Goal: Transaction & Acquisition: Obtain resource

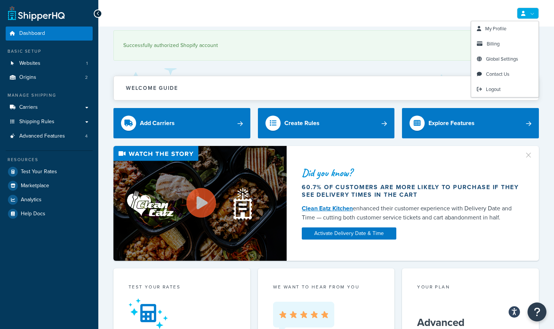
click at [527, 10] on link at bounding box center [528, 13] width 22 height 11
click at [500, 41] on span "Billing" at bounding box center [493, 43] width 13 height 7
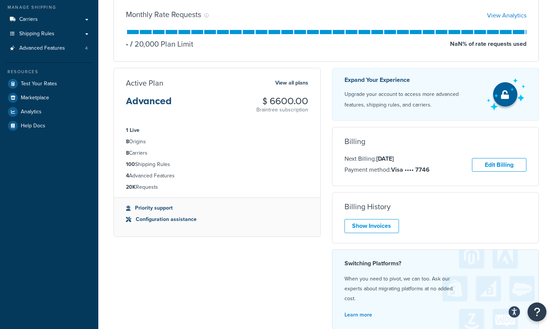
scroll to position [93, 0]
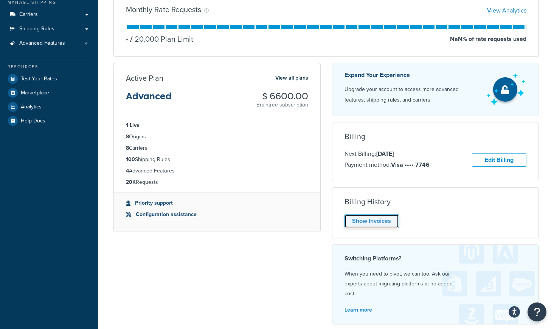
click at [387, 226] on link "Show Invoices" at bounding box center [372, 221] width 54 height 14
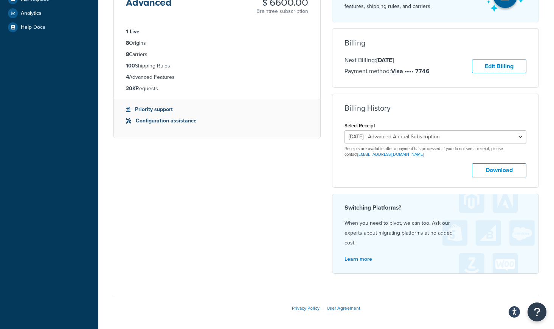
scroll to position [187, 0]
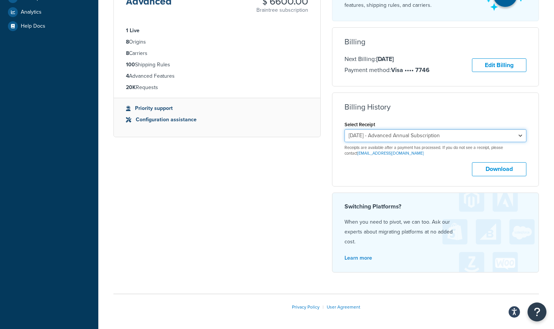
click at [380, 139] on select "[DATE] - Advanced Annual Subscription [DATE] - Advanced Annual Subscription [DA…" at bounding box center [436, 135] width 182 height 13
click at [345, 130] on select "[DATE] - Advanced Annual Subscription [DATE] - Advanced Annual Subscription [DA…" at bounding box center [436, 135] width 182 height 13
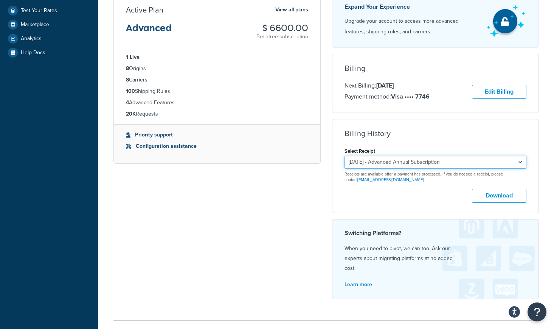
scroll to position [159, 0]
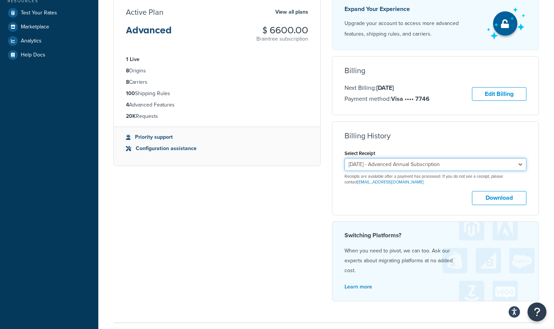
click at [417, 168] on select "[DATE] - Advanced Annual Subscription [DATE] - Advanced Annual Subscription [DA…" at bounding box center [436, 164] width 182 height 13
click at [345, 159] on select "[DATE] - Advanced Annual Subscription [DATE] - Advanced Annual Subscription [DA…" at bounding box center [436, 164] width 182 height 13
click at [413, 165] on select "[DATE] - Advanced Annual Subscription [DATE] - Advanced Annual Subscription [DA…" at bounding box center [436, 164] width 182 height 13
click at [345, 159] on select "[DATE] - Advanced Annual Subscription [DATE] - Advanced Annual Subscription [DA…" at bounding box center [436, 164] width 182 height 13
click at [461, 163] on select "[DATE] - Advanced Annual Subscription [DATE] - Advanced Annual Subscription [DA…" at bounding box center [436, 164] width 182 height 13
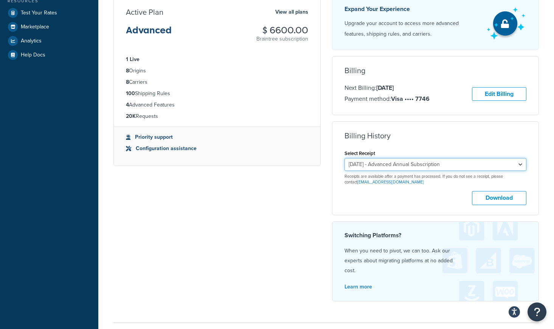
select select "17h3tncd"
click at [345, 159] on select "[DATE] - Advanced Annual Subscription [DATE] - Advanced Annual Subscription [DA…" at bounding box center [436, 164] width 182 height 13
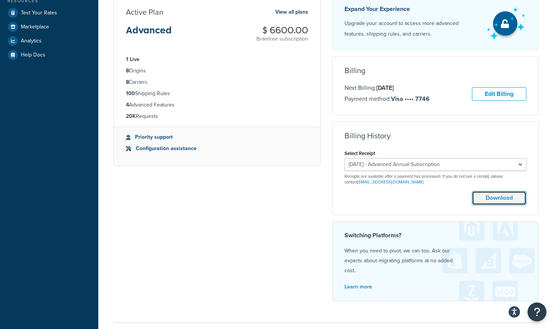
click at [486, 198] on button "Download" at bounding box center [499, 198] width 54 height 14
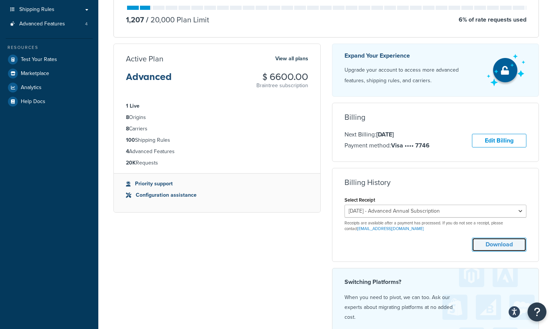
scroll to position [107, 0]
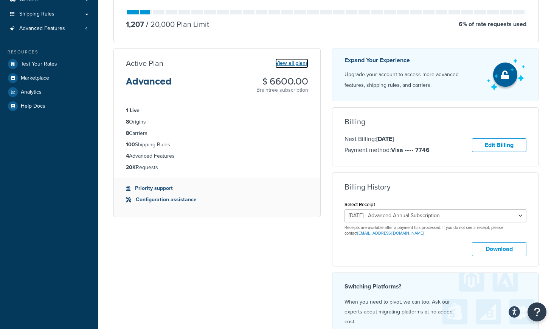
click at [299, 64] on link "View all plans" at bounding box center [292, 63] width 33 height 10
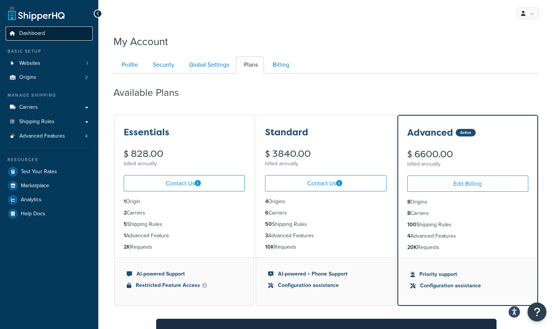
click at [58, 33] on link "Dashboard" at bounding box center [49, 33] width 87 height 14
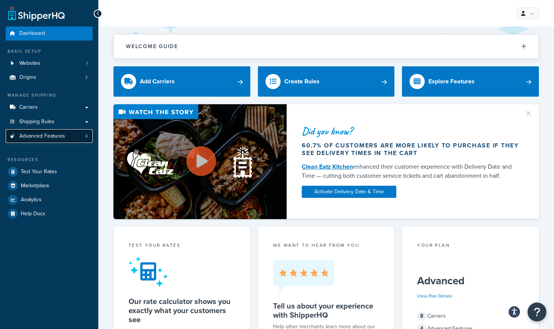
click at [55, 134] on span "Advanced Features" at bounding box center [42, 136] width 46 height 6
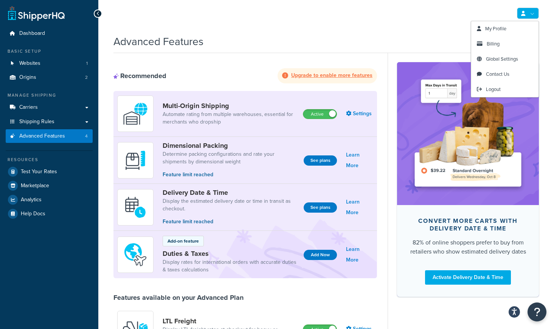
click at [534, 12] on link at bounding box center [528, 13] width 22 height 11
click at [506, 44] on link "Billing" at bounding box center [505, 43] width 67 height 15
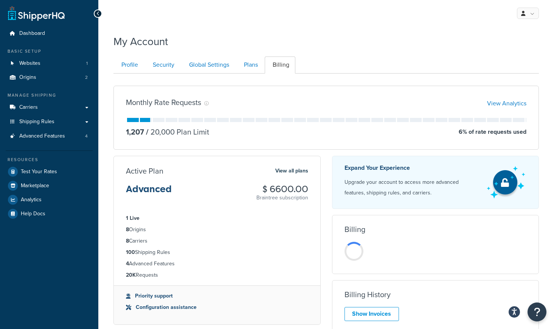
click at [415, 54] on div "Profile Security Global Settings Plans Billing Your Profile contains contact in…" at bounding box center [327, 238] width 426 height 370
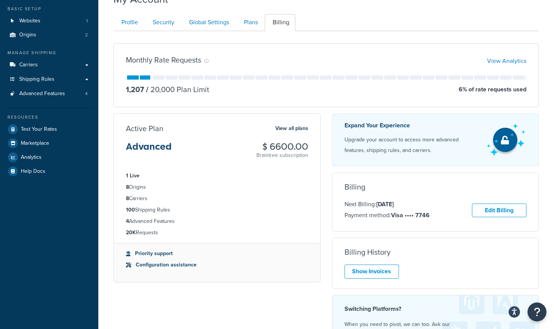
scroll to position [44, 0]
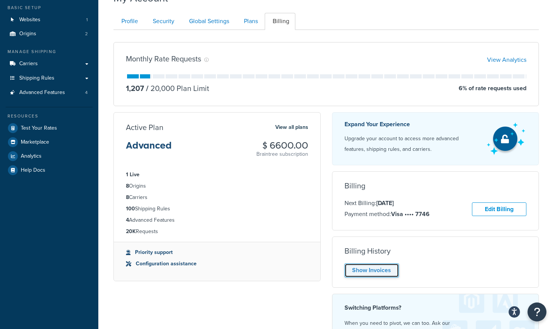
click at [387, 266] on link "Show Invoices" at bounding box center [372, 270] width 54 height 14
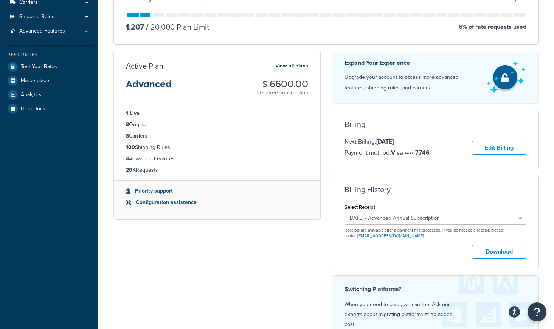
scroll to position [106, 0]
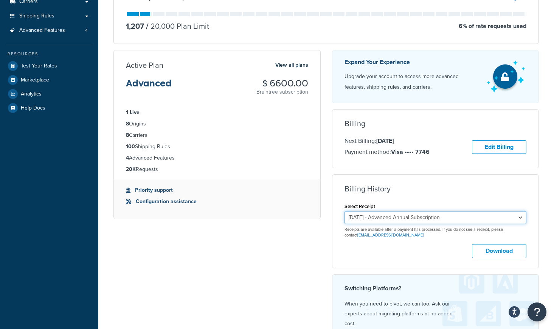
click at [379, 222] on select "[DATE] - Advanced Annual Subscription [DATE] - Advanced Annual Subscription [DA…" at bounding box center [436, 217] width 182 height 13
click at [345, 212] on select "[DATE] - Advanced Annual Subscription [DATE] - Advanced Annual Subscription [DA…" at bounding box center [436, 217] width 182 height 13
click at [495, 253] on button "Download" at bounding box center [499, 251] width 54 height 14
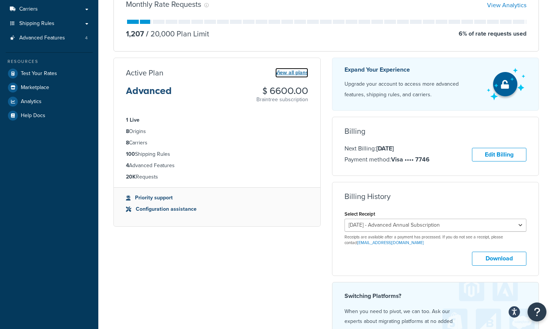
click at [287, 69] on link "View all plans" at bounding box center [292, 73] width 33 height 10
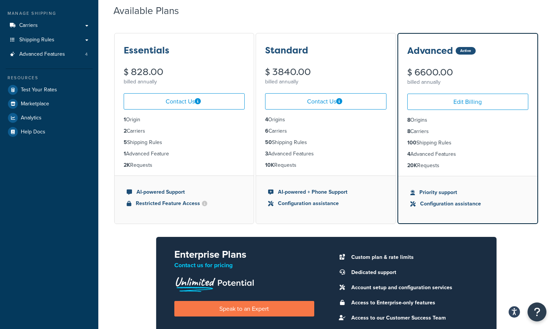
scroll to position [80, 0]
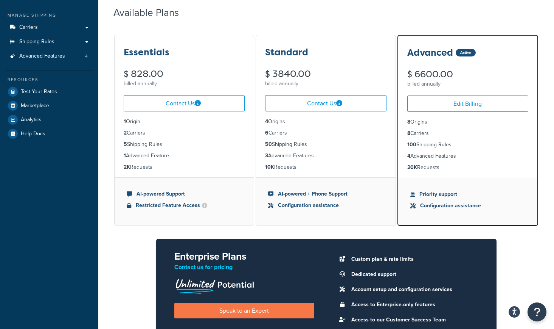
click at [361, 18] on div "Available Plans" at bounding box center [327, 11] width 426 height 22
